Goal: Information Seeking & Learning: Learn about a topic

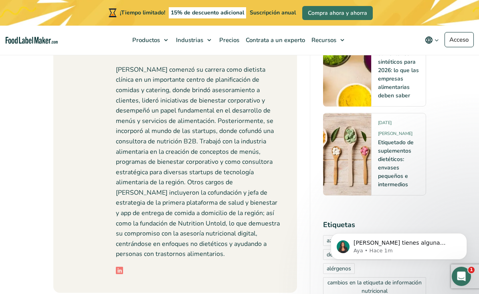
scroll to position [5336, 0]
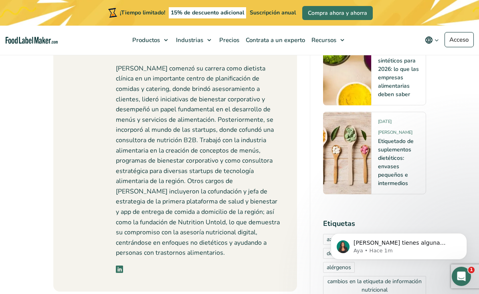
click at [118, 266] on icon at bounding box center [119, 269] width 7 height 7
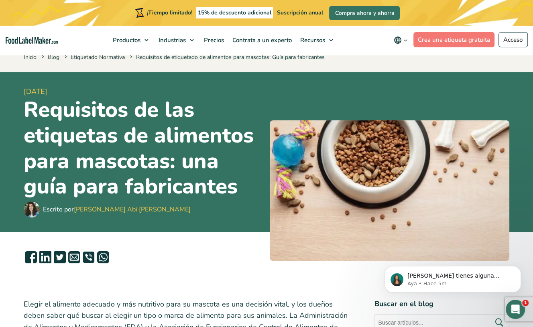
scroll to position [17, 0]
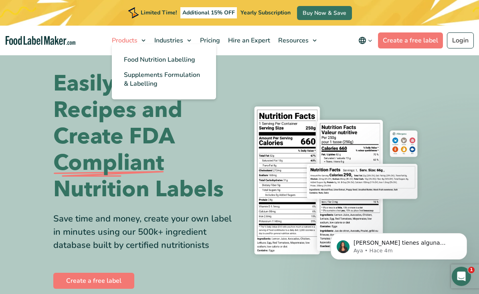
click at [134, 40] on span "Products" at bounding box center [123, 40] width 29 height 9
click at [148, 60] on span "Food Nutrition Labelling" at bounding box center [159, 59] width 71 height 9
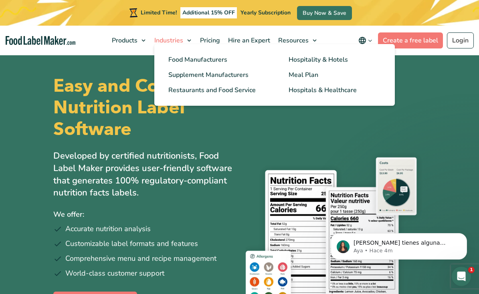
click at [178, 44] on span "Industries" at bounding box center [168, 40] width 32 height 9
click at [300, 71] on span "Meal Plan" at bounding box center [303, 75] width 29 height 9
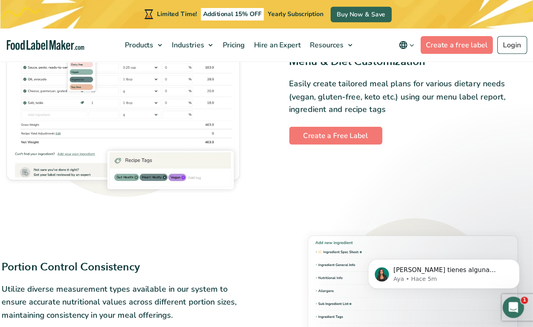
scroll to position [536, 0]
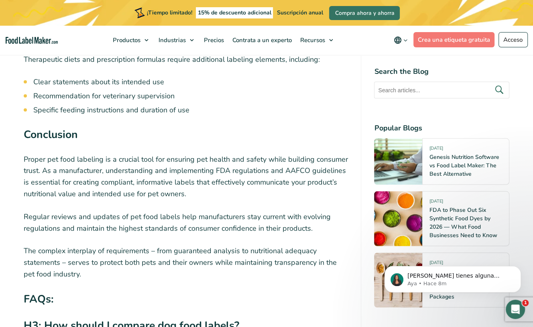
scroll to position [3728, 0]
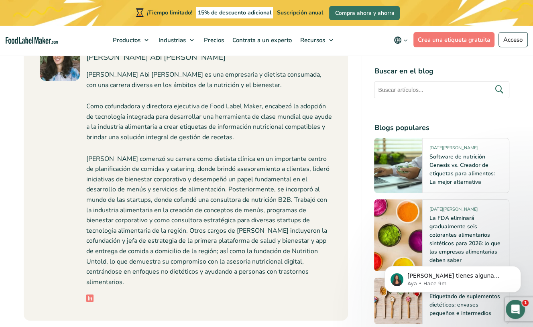
scroll to position [4695, 0]
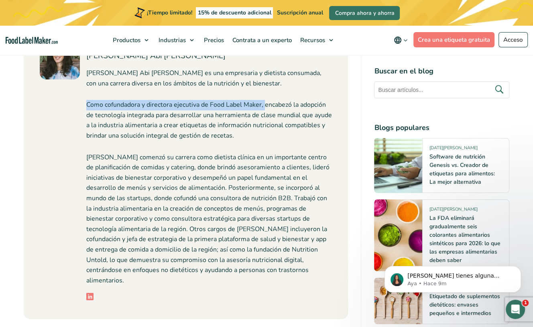
drag, startPoint x: 87, startPoint y: 105, endPoint x: 264, endPoint y: 104, distance: 176.5
click at [264, 104] on font "Como cofundadora y directora ejecutiva de Food Label Maker, encabezó la adopció…" at bounding box center [208, 120] width 245 height 40
click at [261, 104] on font "Como cofundadora y directora ejecutiva de Food Label Maker, encabezó la adopció…" at bounding box center [208, 120] width 245 height 40
click at [240, 135] on p "Como cofundadora y directora ejecutiva de Food Label Maker, encabezó la adopció…" at bounding box center [208, 120] width 245 height 41
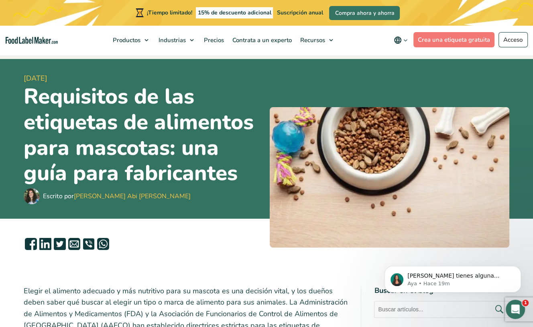
scroll to position [27, 0]
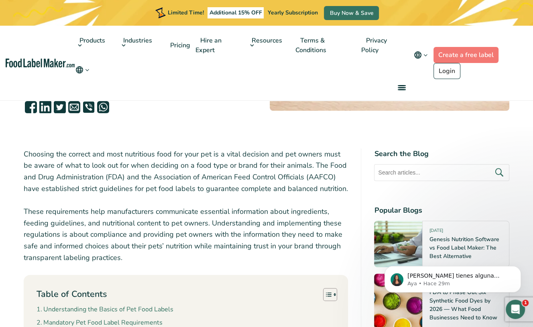
scroll to position [80, 0]
